Goal: Information Seeking & Learning: Learn about a topic

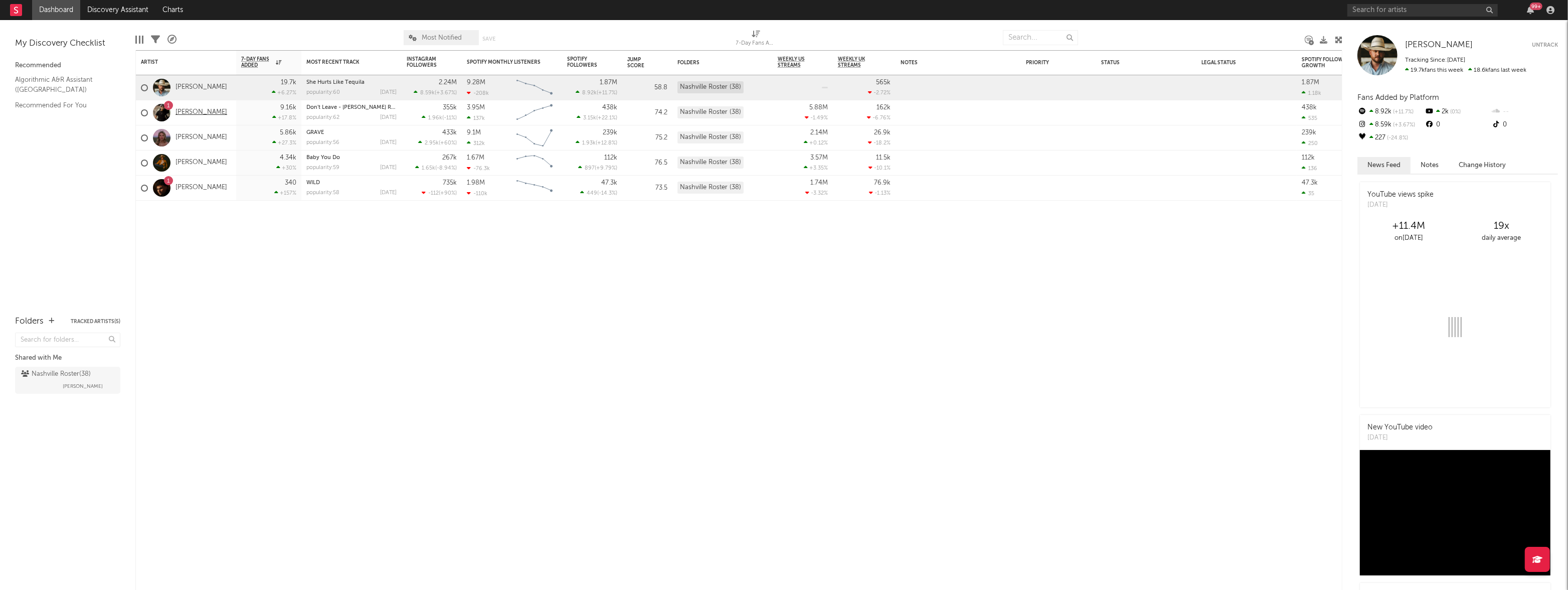
click at [206, 113] on link "[PERSON_NAME]" at bounding box center [201, 113] width 52 height 9
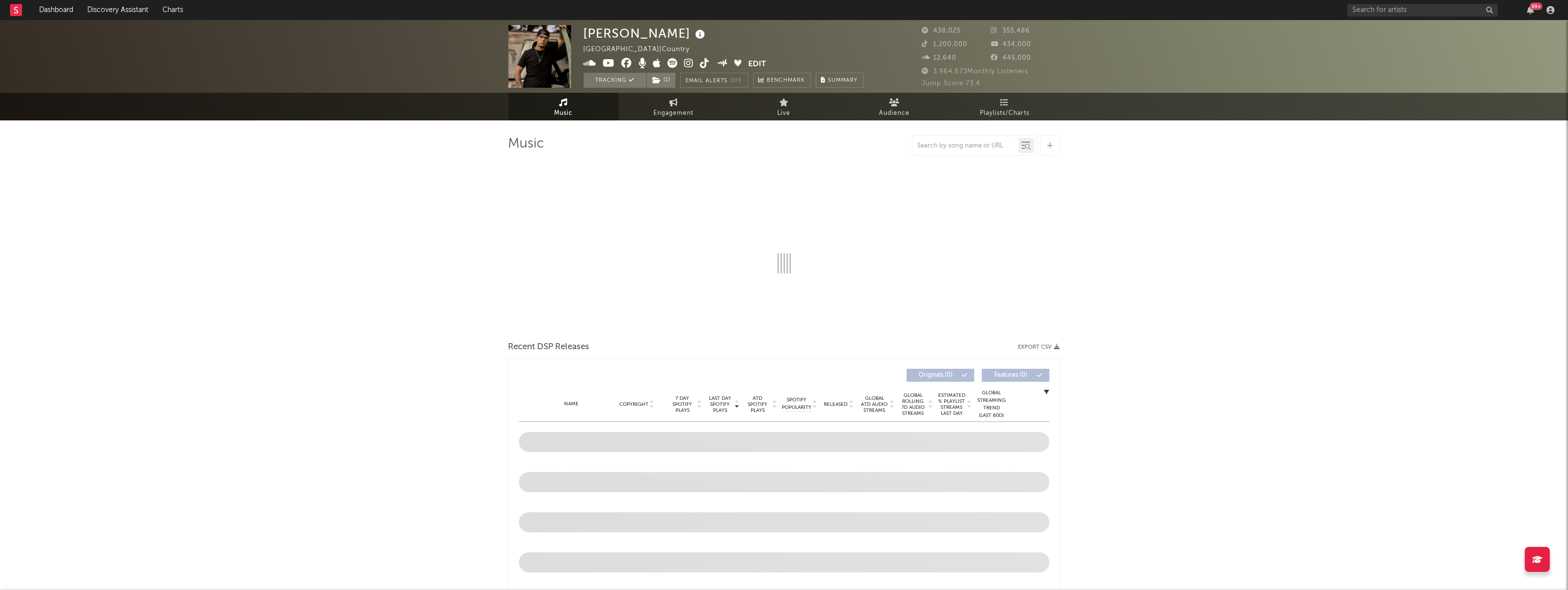
select select "6m"
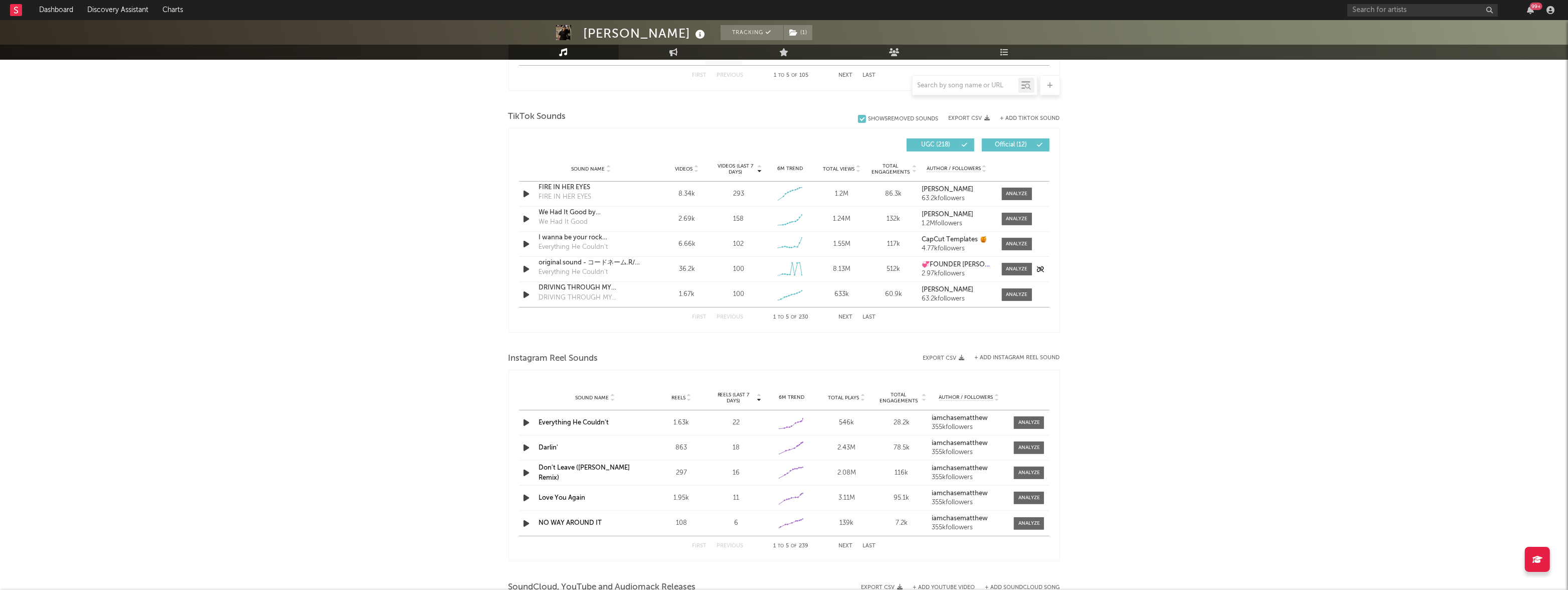
scroll to position [636, 0]
click at [47, 13] on link "Dashboard" at bounding box center [56, 10] width 48 height 20
